Goal: Task Accomplishment & Management: Complete application form

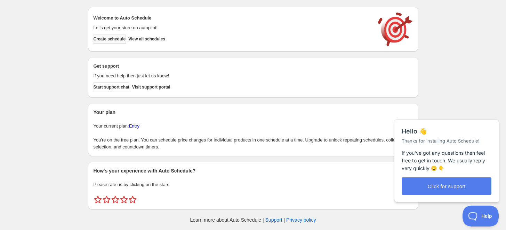
click at [110, 38] on span "Create schedule" at bounding box center [110, 39] width 32 height 6
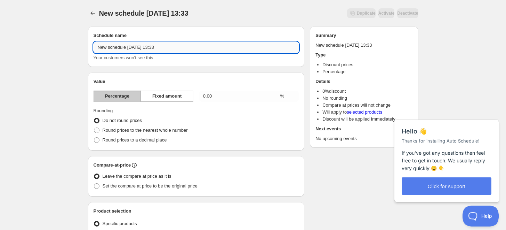
click at [172, 47] on input "New schedule [DATE] 13:33" at bounding box center [197, 47] width 206 height 11
type input "nanogice-40%"
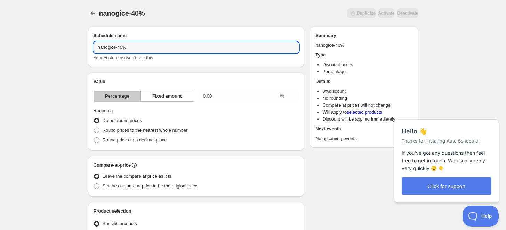
click at [183, 29] on div "Schedule name nanogice-40% Your customers won't see this" at bounding box center [196, 46] width 217 height 40
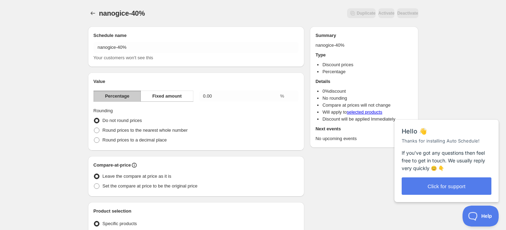
click at [107, 93] on span "Percentage" at bounding box center [117, 96] width 24 height 7
click at [168, 94] on span "Fixed amount" at bounding box center [167, 96] width 30 height 7
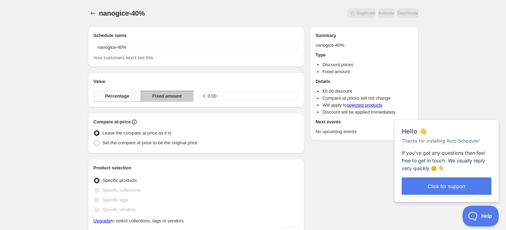
click at [108, 95] on span "Percentage" at bounding box center [117, 96] width 24 height 7
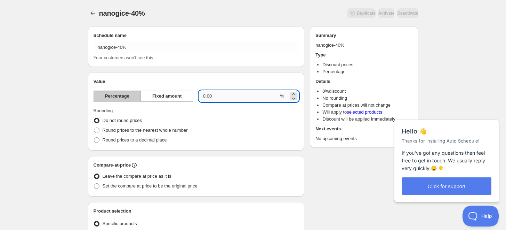
click at [212, 97] on input "0.00" at bounding box center [239, 95] width 80 height 11
type input "40"
click at [208, 107] on fieldset "Rounding Do not round prices Round prices to the nearest whole number Round pri…" at bounding box center [197, 126] width 206 height 38
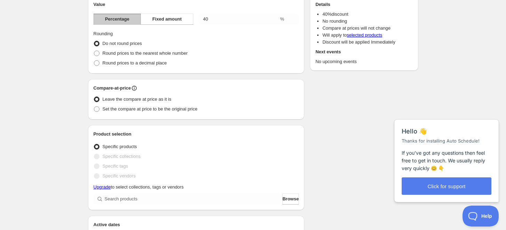
scroll to position [77, 0]
click at [97, 109] on span at bounding box center [97, 109] width 6 height 6
click at [94, 106] on input "Set the compare at price to be the original price" at bounding box center [94, 106] width 0 height 0
radio input "true"
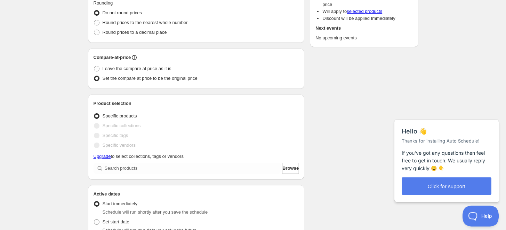
scroll to position [116, 0]
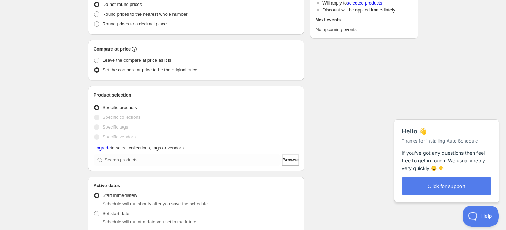
click at [100, 106] on label "Specific products" at bounding box center [115, 108] width 43 height 10
click at [94, 105] on input "Specific products" at bounding box center [94, 105] width 0 height 0
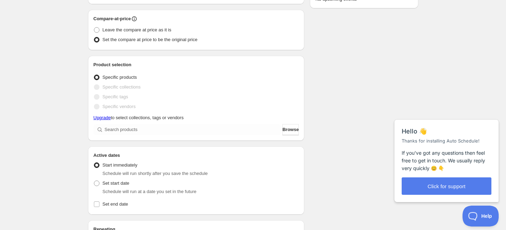
scroll to position [155, 0]
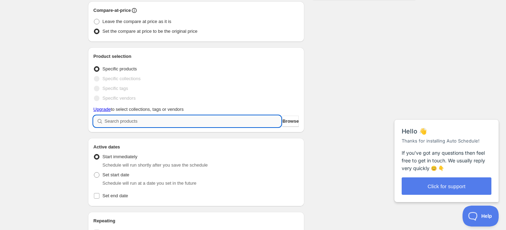
click at [129, 122] on input "search" at bounding box center [193, 121] width 177 height 11
click at [294, 121] on span "Browse" at bounding box center [291, 121] width 16 height 7
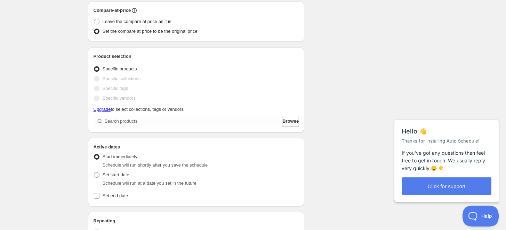
click at [97, 80] on span at bounding box center [97, 79] width 6 height 6
click at [98, 76] on span at bounding box center [97, 79] width 6 height 6
click at [97, 69] on span at bounding box center [97, 69] width 6 height 6
click at [94, 66] on input "Specific products" at bounding box center [94, 66] width 0 height 0
click at [97, 69] on span at bounding box center [97, 69] width 6 height 6
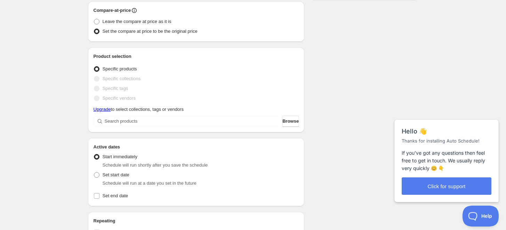
click at [94, 66] on input "Specific products" at bounding box center [94, 66] width 0 height 0
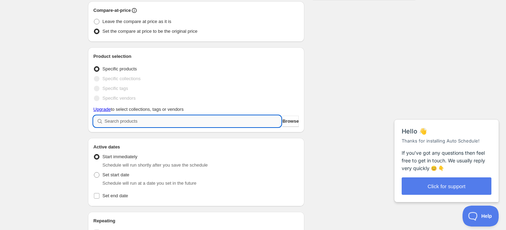
click at [134, 119] on input "search" at bounding box center [193, 121] width 177 height 11
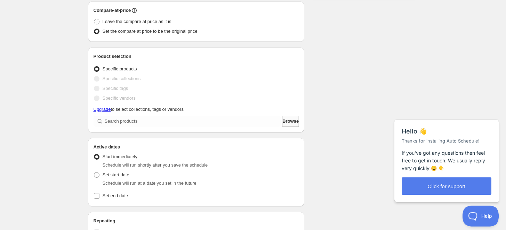
click at [283, 120] on span "Browse" at bounding box center [291, 121] width 16 height 7
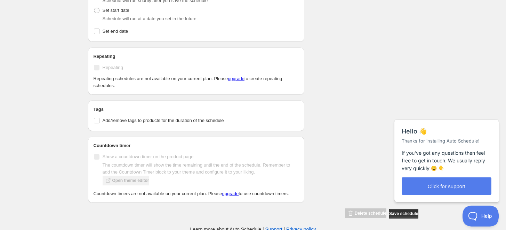
scroll to position [383, 0]
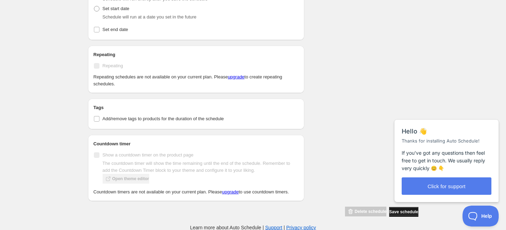
click at [398, 212] on span "Save schedule" at bounding box center [403, 212] width 29 height 6
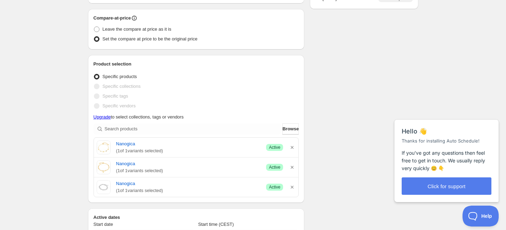
scroll to position [193, 0]
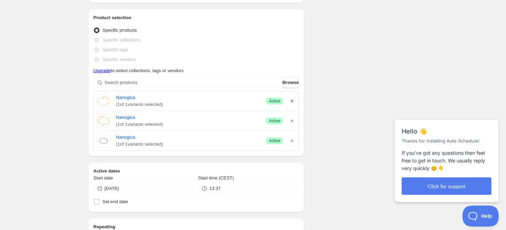
click at [292, 100] on icon "button" at bounding box center [292, 100] width 7 height 7
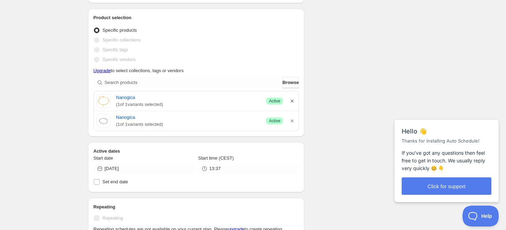
click at [292, 102] on icon "button" at bounding box center [292, 100] width 7 height 7
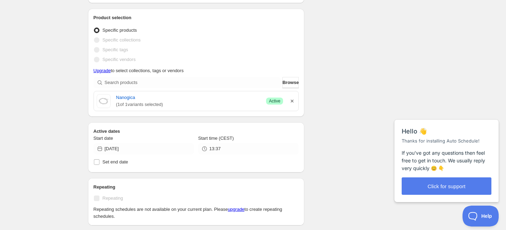
click at [292, 103] on icon "button" at bounding box center [292, 100] width 7 height 7
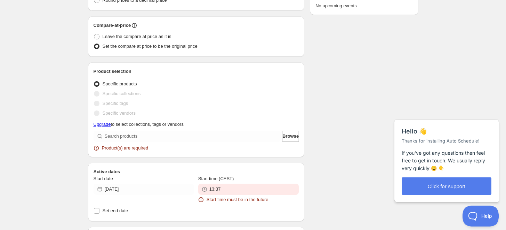
scroll to position [247, 0]
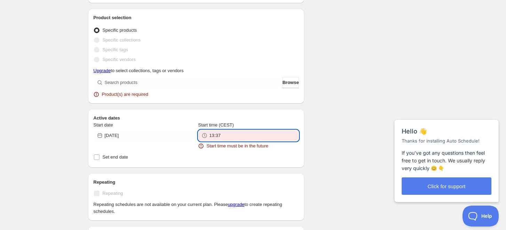
click at [231, 136] on input "13:37" at bounding box center [253, 135] width 89 height 11
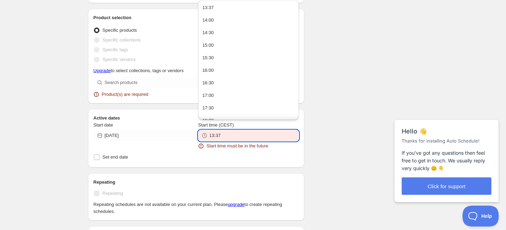
click at [231, 136] on input "13:37" at bounding box center [253, 135] width 89 height 11
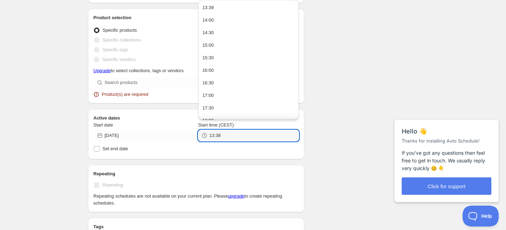
click at [336, 100] on div "There were some issues with your form submission Product(s) are required Start …" at bounding box center [250, 68] width 336 height 588
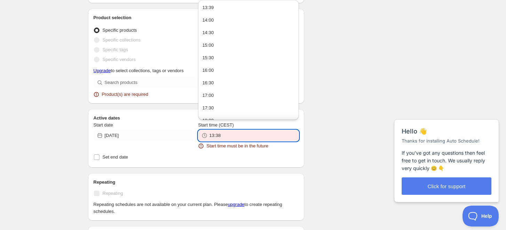
click at [229, 136] on input "13:38" at bounding box center [253, 135] width 89 height 11
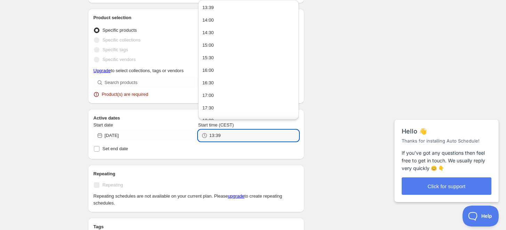
type input "13:39"
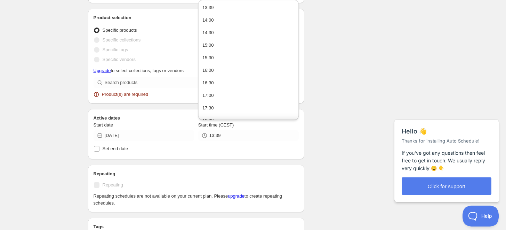
click at [397, 85] on div "There were some issues with your form submission Product(s) are required Start …" at bounding box center [250, 68] width 336 height 588
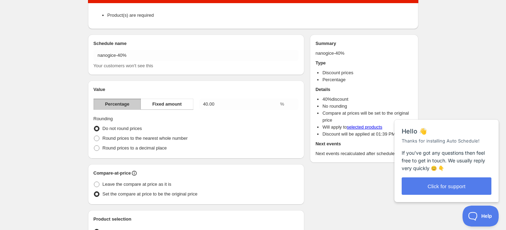
scroll to position [0, 0]
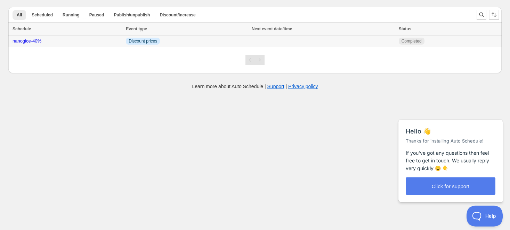
click at [31, 44] on div "nanogice-40%" at bounding box center [67, 41] width 109 height 7
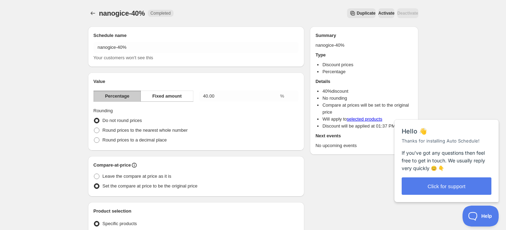
click at [379, 17] on button "Activate" at bounding box center [387, 13] width 16 height 10
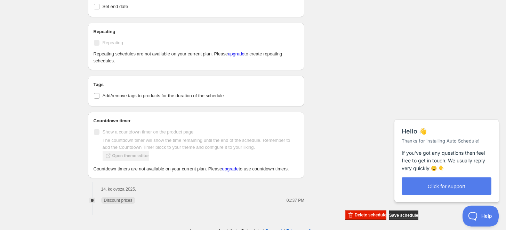
scroll to position [446, 0]
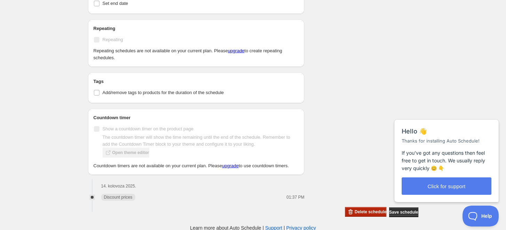
click at [357, 207] on button "Delete schedule" at bounding box center [365, 212] width 41 height 10
